Goal: Navigation & Orientation: Go to known website

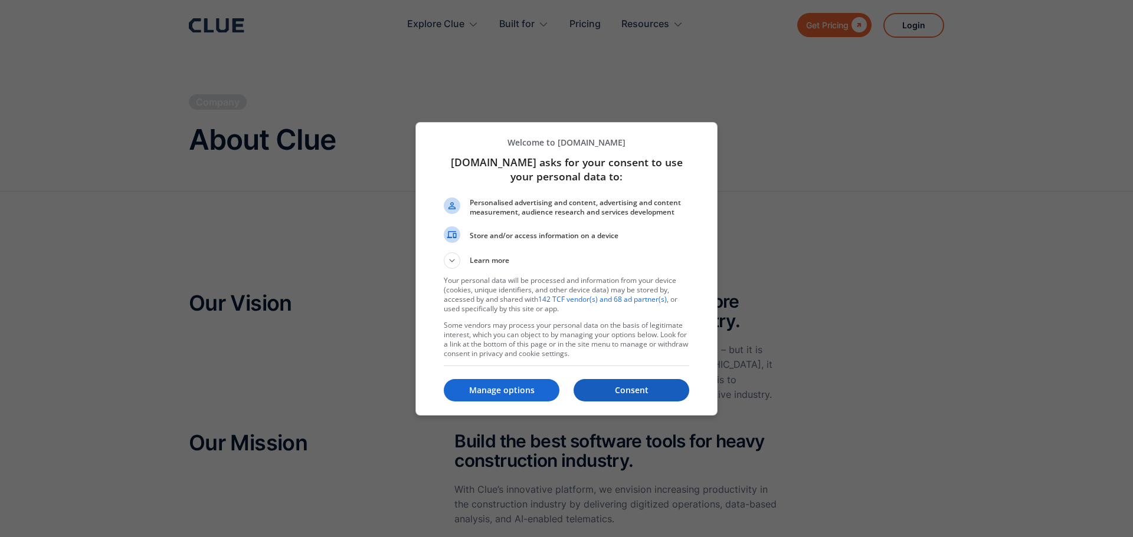
click at [622, 392] on p "Consent" at bounding box center [631, 391] width 116 height 12
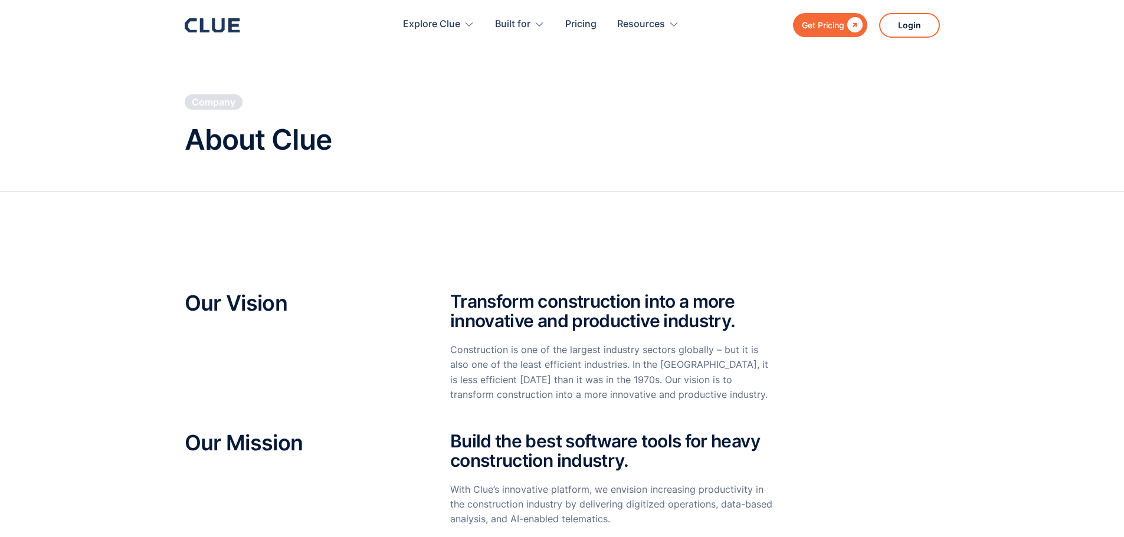
click at [226, 18] on icon at bounding box center [212, 25] width 55 height 14
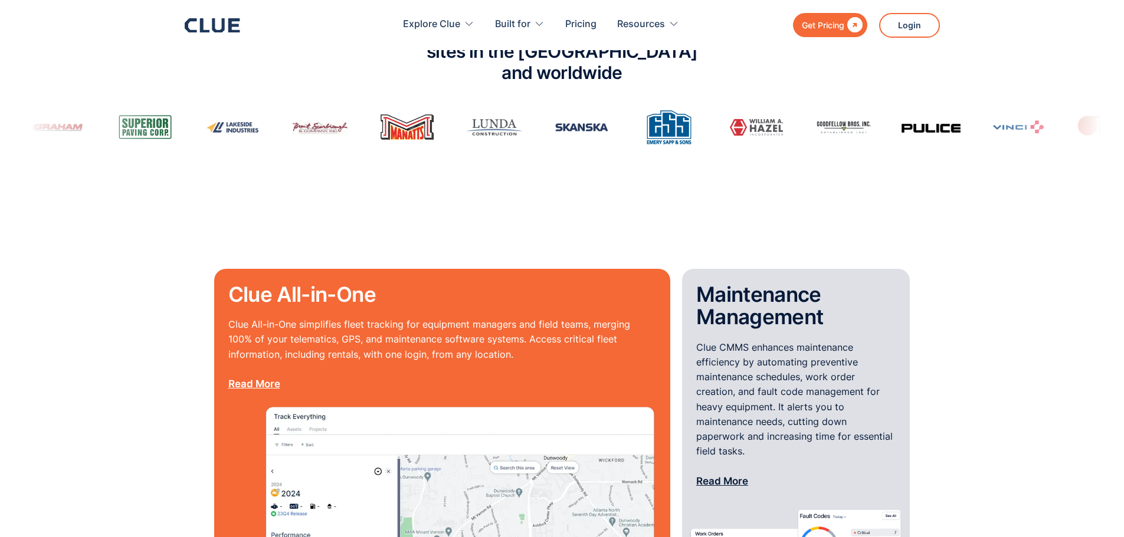
scroll to position [1004, 0]
